Goal: Transaction & Acquisition: Purchase product/service

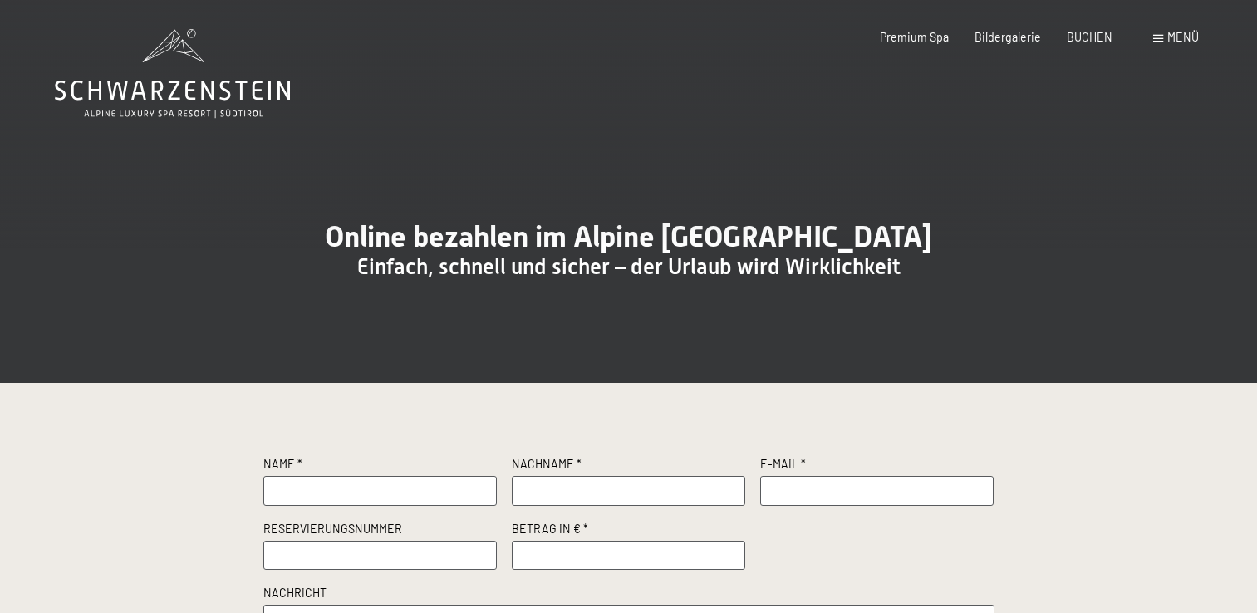
click at [397, 506] on input "text" at bounding box center [380, 491] width 234 height 30
type input "[PERSON_NAME]"
click at [563, 506] on input "text" at bounding box center [629, 491] width 234 height 30
type input "Oberhänsli"
click at [808, 506] on input "text" at bounding box center [877, 491] width 234 height 30
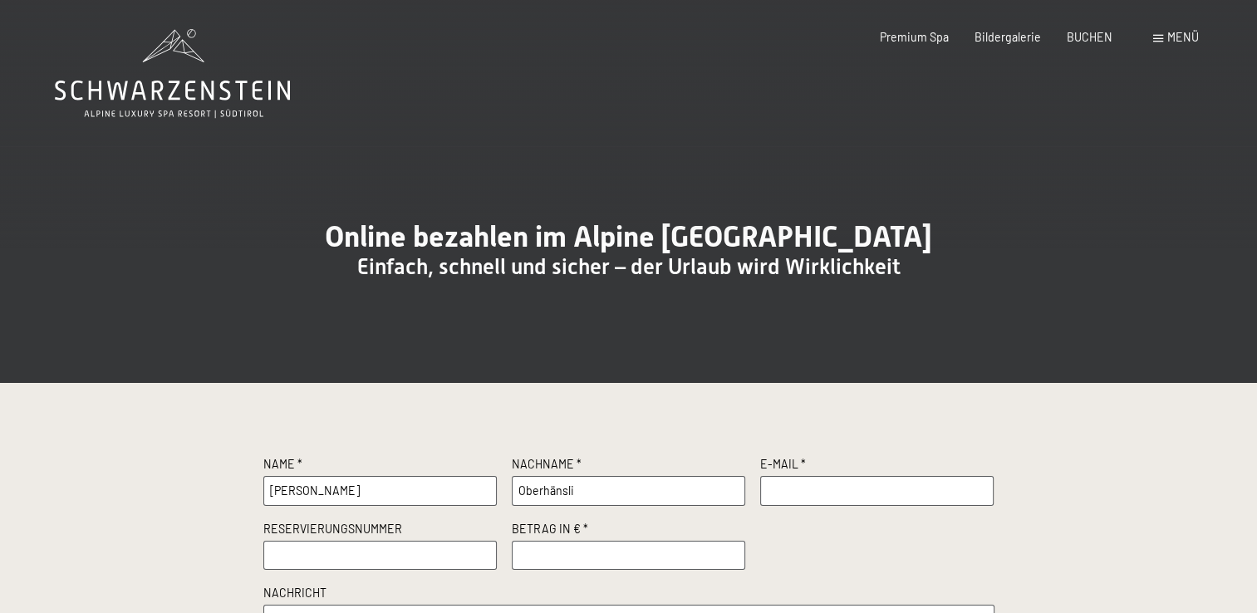
type input "[EMAIL_ADDRESS][DOMAIN_NAME]"
click at [552, 571] on input "number" at bounding box center [629, 556] width 234 height 30
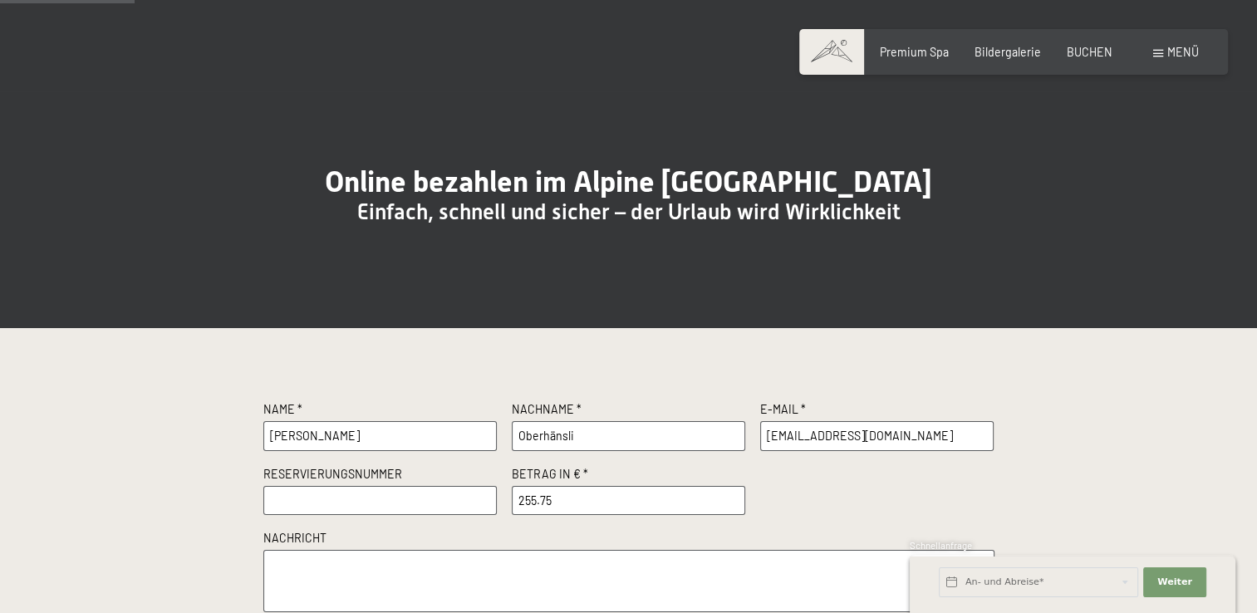
scroll to position [249, 0]
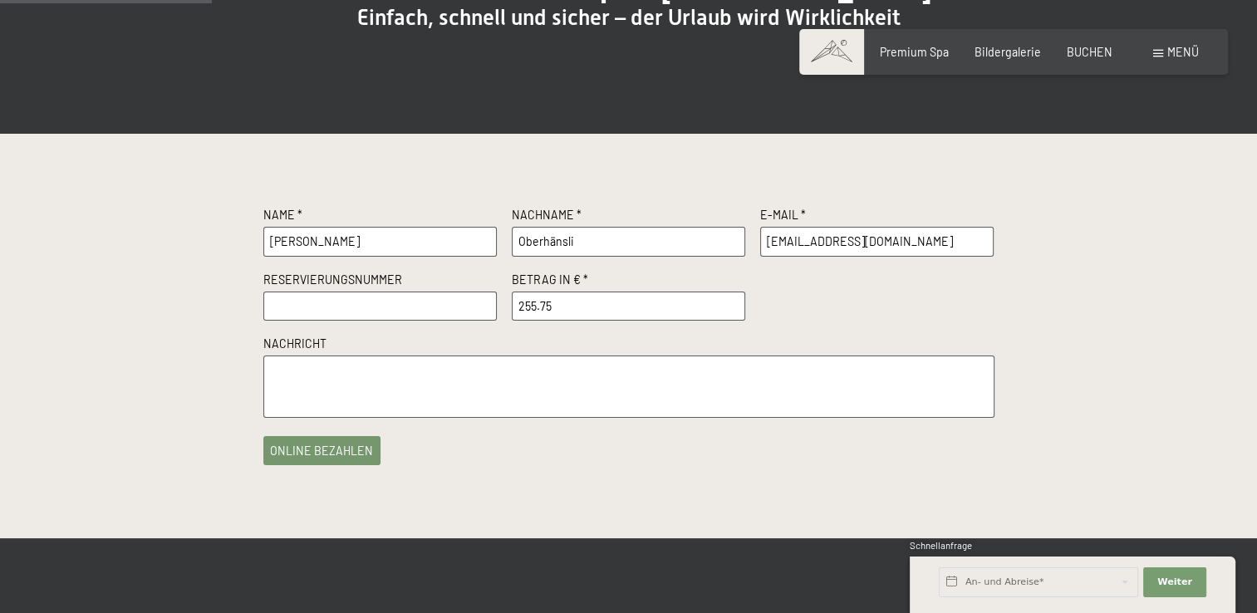
type input "255.75"
click at [302, 418] on textarea at bounding box center [628, 387] width 731 height 62
type textarea "Betreff "offene Rechnung [PERSON_NAME], [STREET_ADDRESS]""
click at [316, 462] on button "online bezahlen" at bounding box center [322, 447] width 118 height 29
